Goal: Task Accomplishment & Management: Use online tool/utility

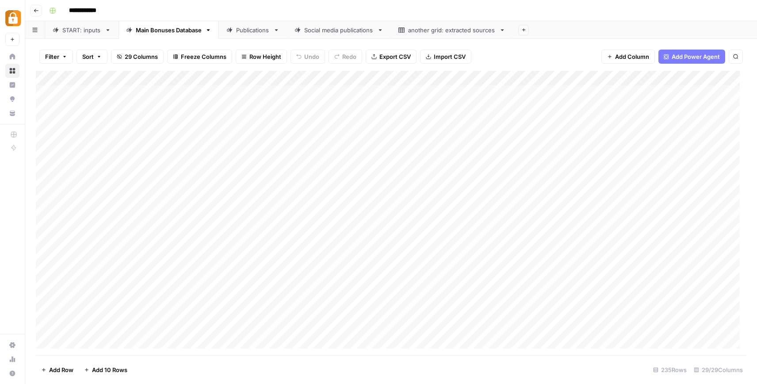
click at [78, 33] on div "START: inputs" at bounding box center [81, 30] width 39 height 9
click at [179, 37] on link "Main Bonuses Database" at bounding box center [168, 30] width 100 height 18
click at [80, 28] on div "START: inputs" at bounding box center [81, 30] width 39 height 9
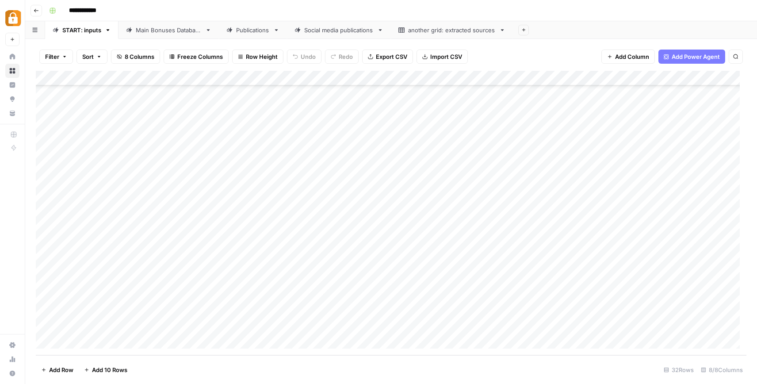
click at [158, 235] on div "Add Column" at bounding box center [391, 213] width 710 height 284
click at [376, 271] on div "Add Column" at bounding box center [391, 213] width 710 height 284
click at [325, 84] on div "Add Column" at bounding box center [391, 213] width 710 height 284
click at [258, 31] on div "Publications" at bounding box center [253, 30] width 34 height 9
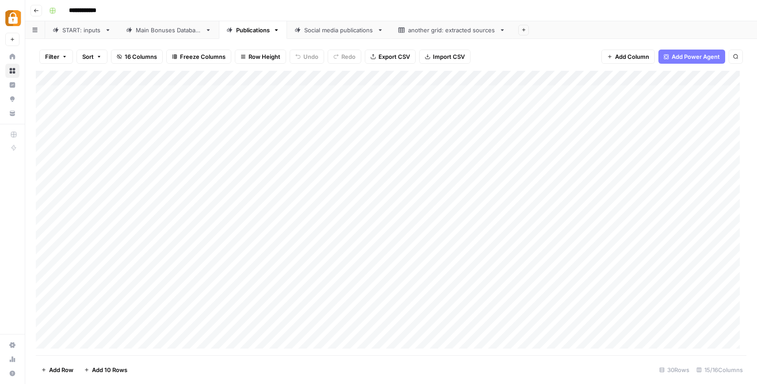
scroll to position [202, 0]
click at [172, 34] on div "Main Bonuses Database" at bounding box center [169, 30] width 66 height 9
click at [250, 29] on div "Publications" at bounding box center [253, 30] width 34 height 9
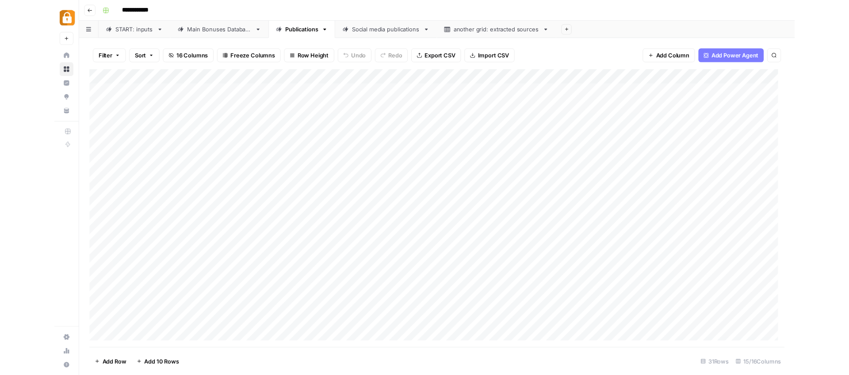
scroll to position [218, 0]
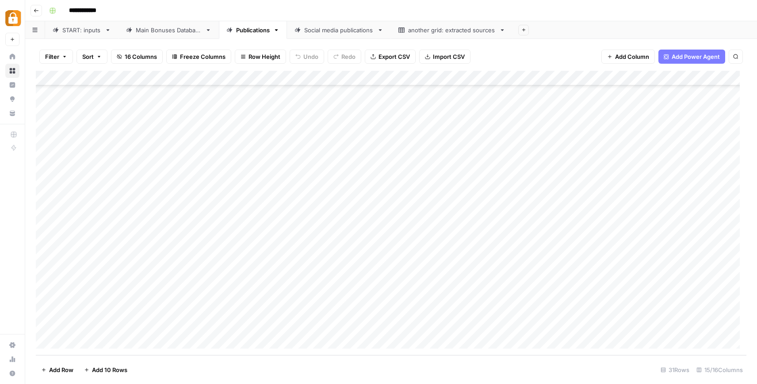
click at [551, 326] on div "Add Column" at bounding box center [391, 213] width 710 height 284
click at [577, 309] on div "Add Column" at bounding box center [391, 213] width 710 height 284
click at [550, 297] on div "Add Column" at bounding box center [391, 213] width 710 height 284
click at [553, 309] on div "Add Column" at bounding box center [391, 213] width 710 height 284
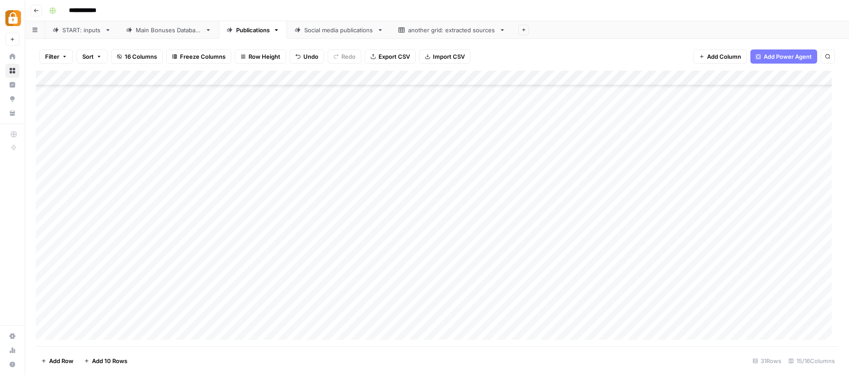
scroll to position [226, 0]
